Goal: Task Accomplishment & Management: Use online tool/utility

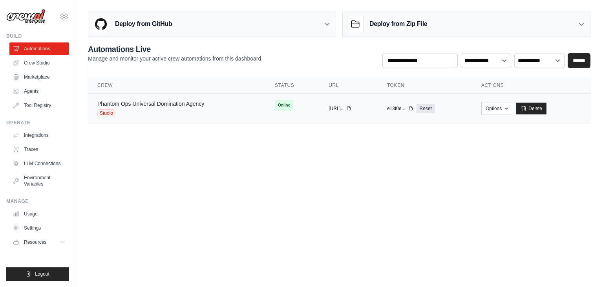
click at [204, 106] on link "Phantom Ops Universal Domination Agency" at bounding box center [150, 104] width 107 height 6
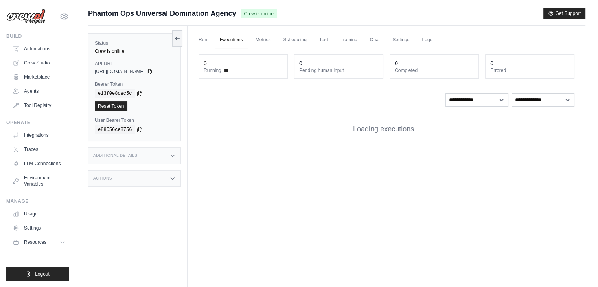
click at [204, 103] on div "**********" at bounding box center [386, 99] width 376 height 13
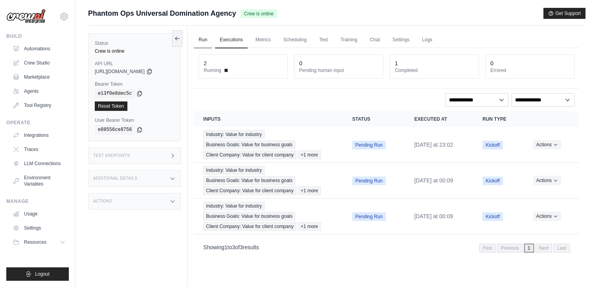
click at [200, 42] on link "Run" at bounding box center [203, 40] width 18 height 17
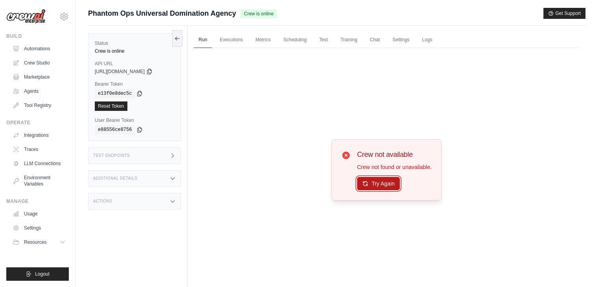
click at [371, 183] on button "Try Again" at bounding box center [378, 183] width 43 height 13
click at [437, 37] on link "Logs" at bounding box center [427, 40] width 20 height 17
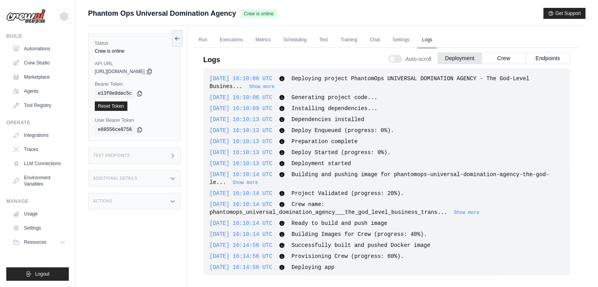
scroll to position [1321, 0]
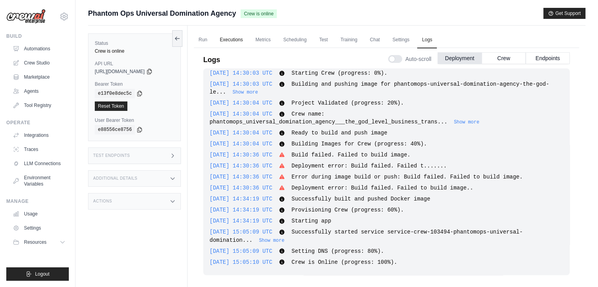
click at [216, 36] on link "Executions" at bounding box center [231, 40] width 33 height 17
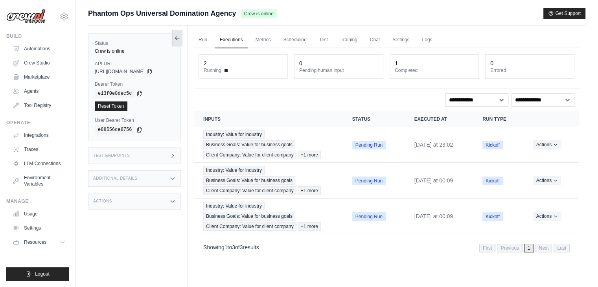
click at [172, 36] on button at bounding box center [177, 38] width 10 height 17
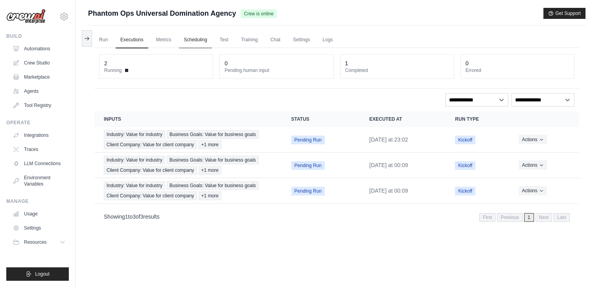
click at [205, 45] on link "Scheduling" at bounding box center [195, 40] width 33 height 17
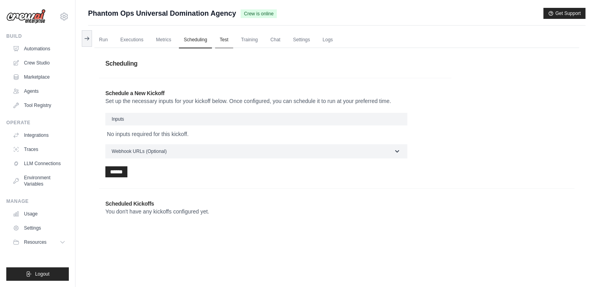
click at [233, 42] on link "Test" at bounding box center [224, 40] width 18 height 17
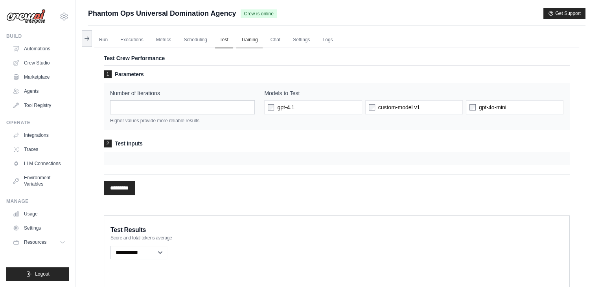
click at [254, 39] on link "Training" at bounding box center [249, 40] width 26 height 17
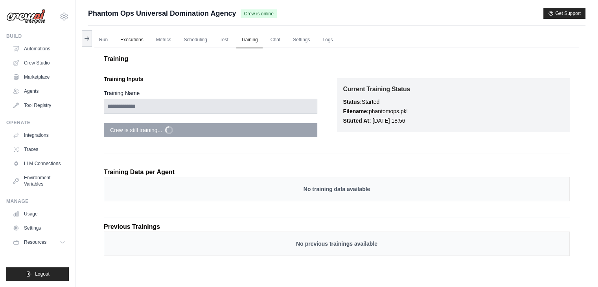
click at [133, 40] on link "Executions" at bounding box center [132, 40] width 33 height 17
